Goal: Obtain resource: Download file/media

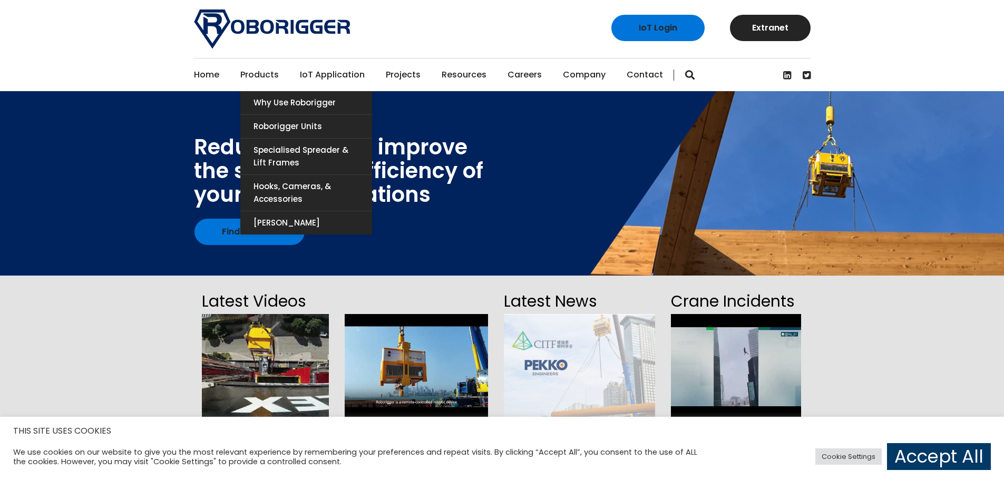
click at [269, 67] on link "Products" at bounding box center [259, 74] width 38 height 33
click at [297, 126] on link "Roborigger Units" at bounding box center [306, 126] width 132 height 23
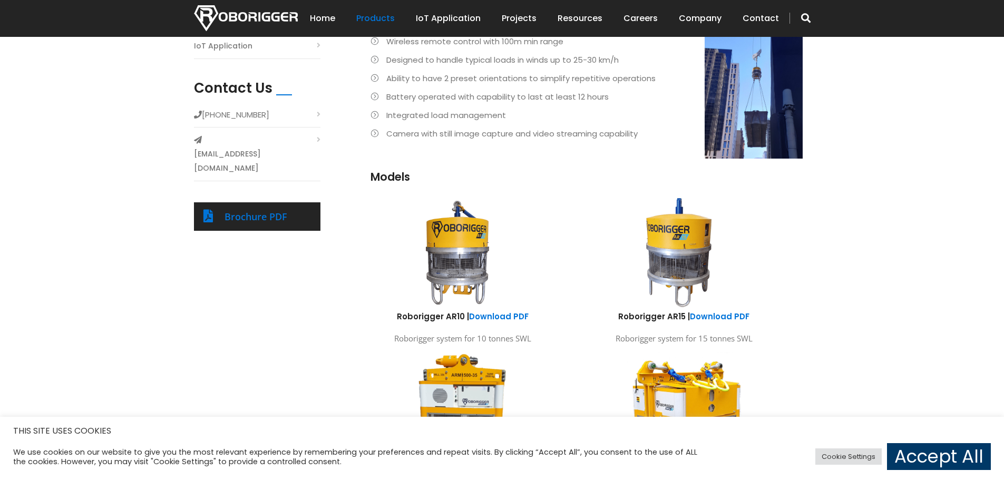
scroll to position [422, 0]
click at [497, 316] on link "Download PDF" at bounding box center [499, 316] width 60 height 11
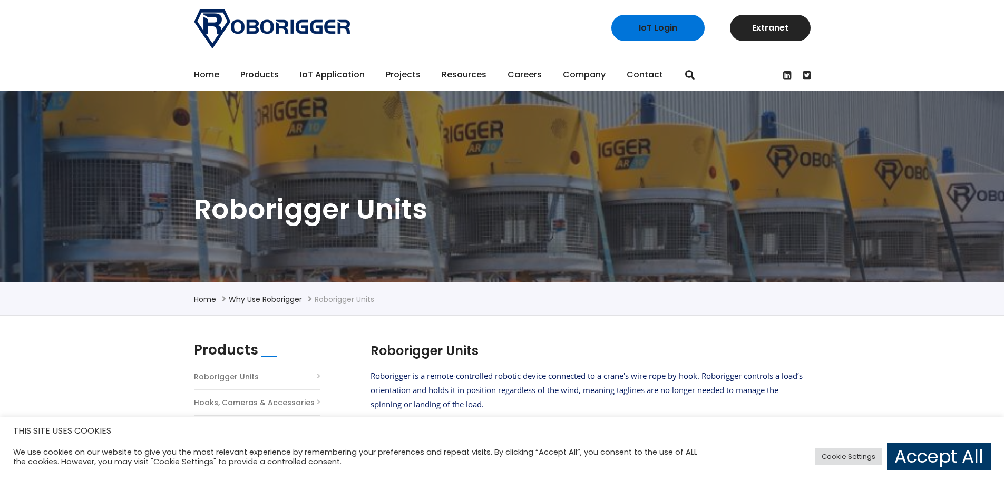
scroll to position [211, 0]
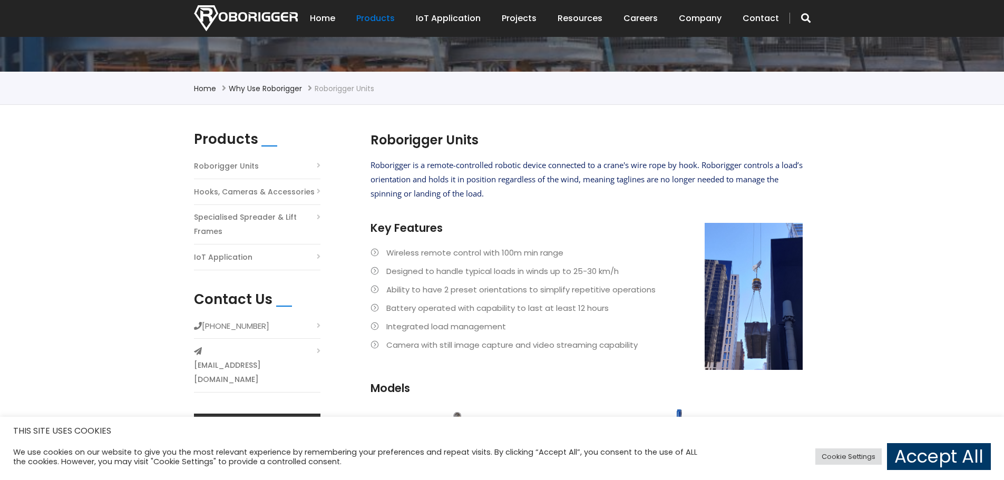
click at [286, 358] on link "[EMAIL_ADDRESS][DOMAIN_NAME]" at bounding box center [257, 372] width 126 height 28
click at [299, 358] on link "[EMAIL_ADDRESS][DOMAIN_NAME]" at bounding box center [257, 372] width 126 height 28
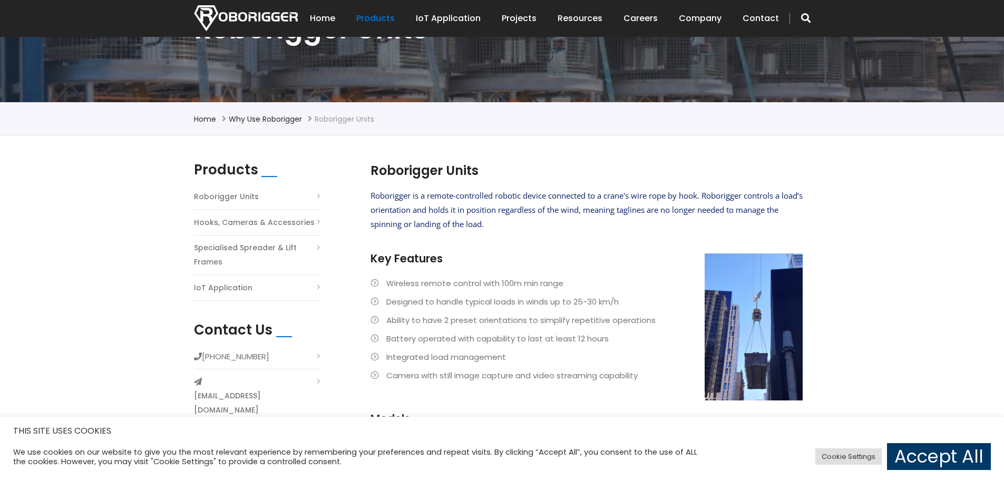
scroll to position [53, 0]
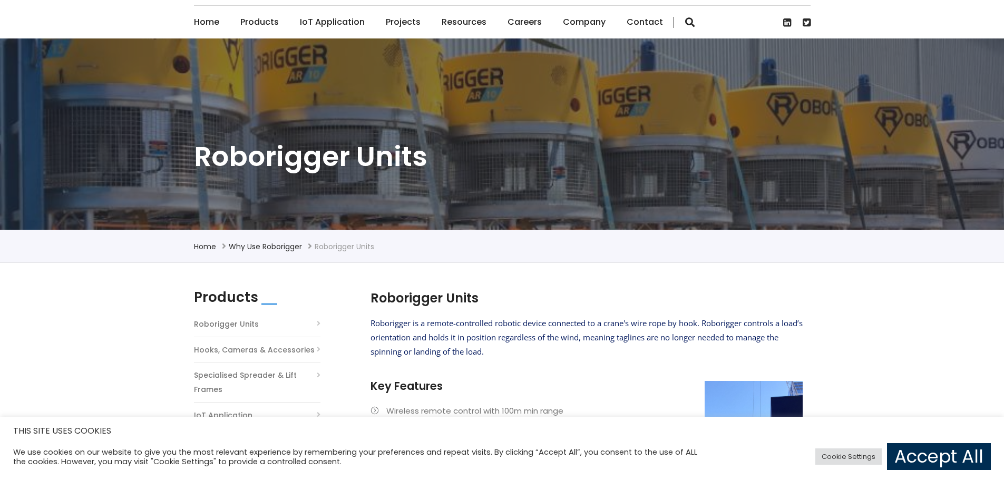
click at [914, 447] on link "Accept All" at bounding box center [939, 456] width 104 height 27
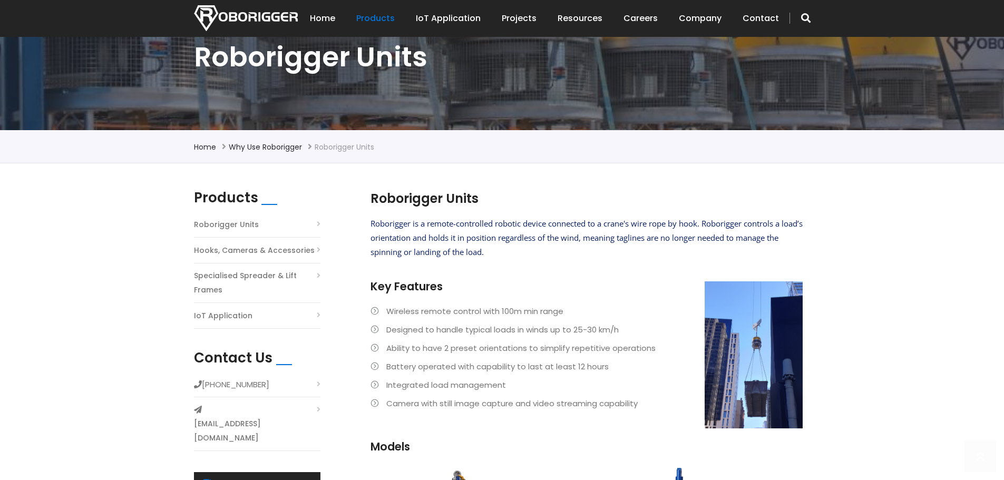
scroll to position [263, 0]
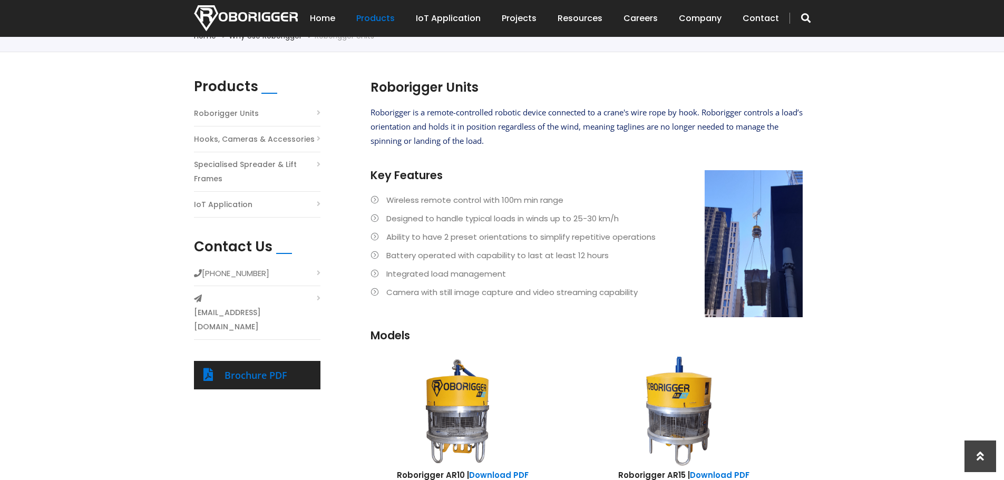
click at [285, 306] on link "[EMAIL_ADDRESS][DOMAIN_NAME]" at bounding box center [257, 320] width 126 height 28
drag, startPoint x: 310, startPoint y: 300, endPoint x: 205, endPoint y: 291, distance: 104.7
click at [205, 291] on li "[EMAIL_ADDRESS][DOMAIN_NAME]" at bounding box center [257, 315] width 126 height 48
copy link "[EMAIL_ADDRESS][DOMAIN_NAME]"
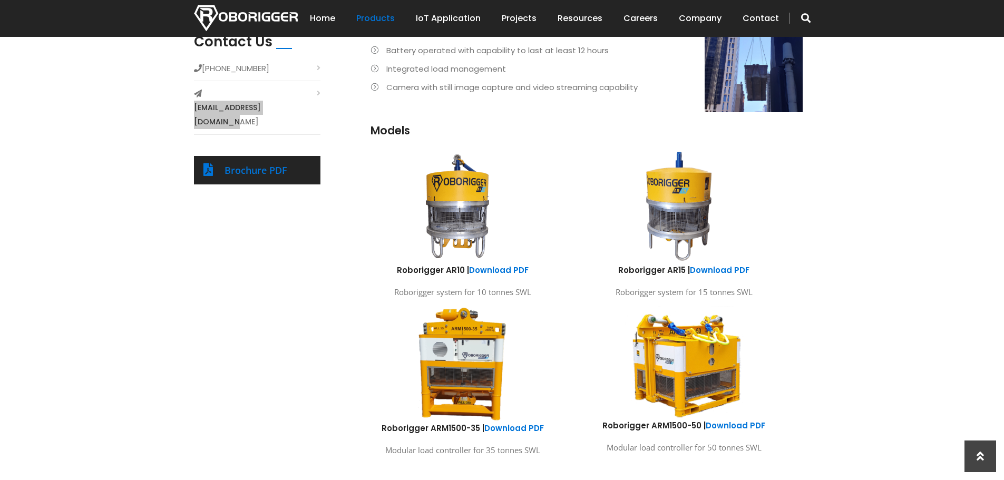
scroll to position [474, 0]
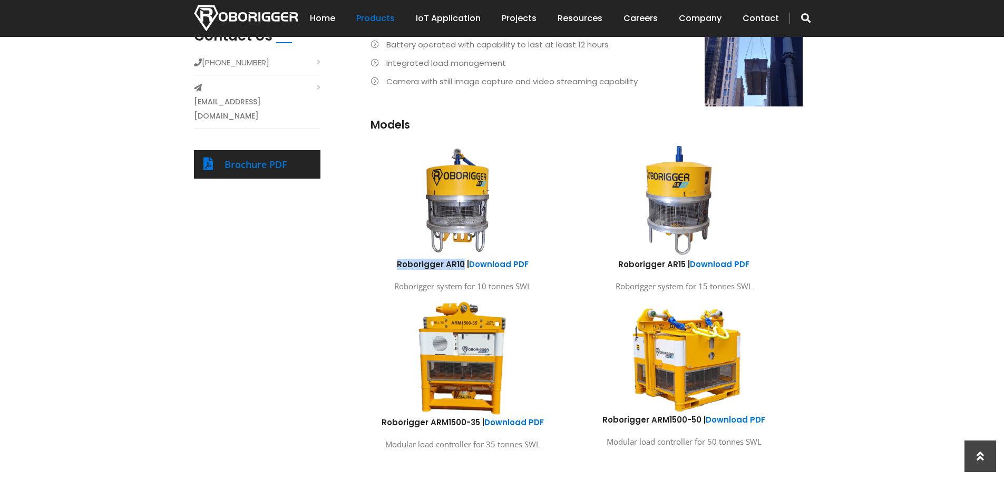
drag, startPoint x: 400, startPoint y: 260, endPoint x: 463, endPoint y: 264, distance: 62.8
click at [463, 264] on h6 "Roborigger AR10 | Download PDF" at bounding box center [462, 264] width 205 height 11
copy h6 "Roborigger AR10"
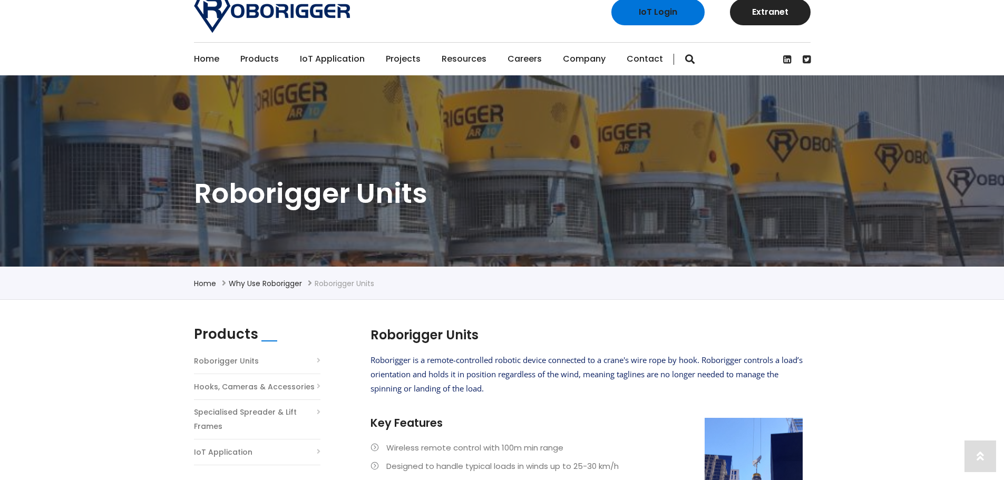
scroll to position [0, 0]
